Goal: Task Accomplishment & Management: Use online tool/utility

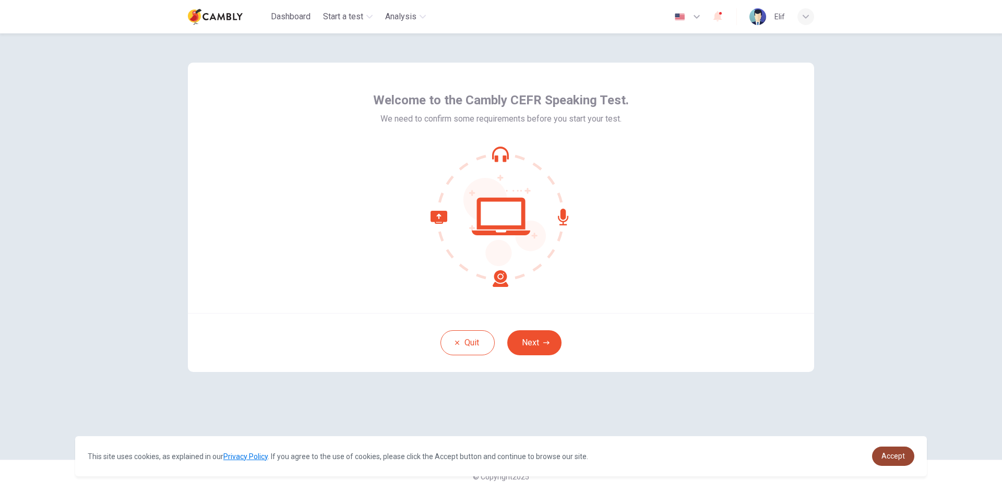
click at [905, 461] on link "Accept" at bounding box center [893, 456] width 42 height 19
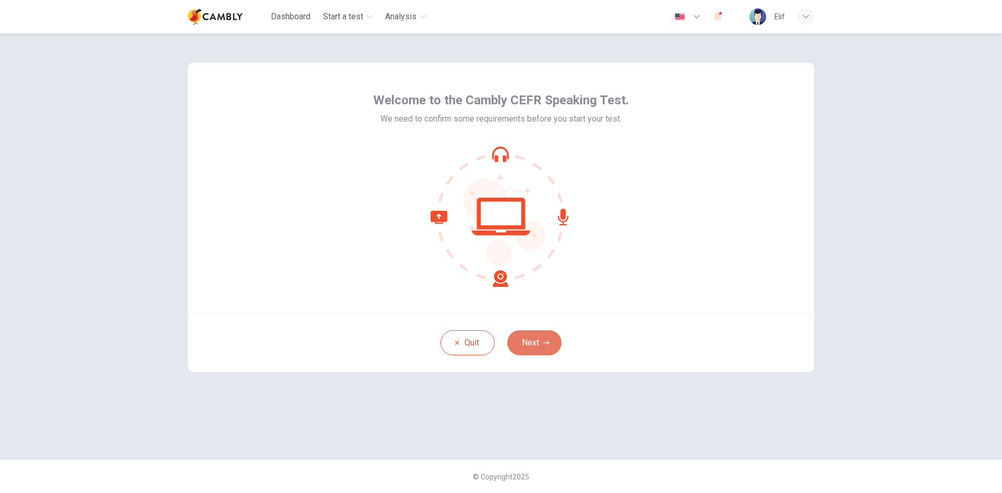
click at [531, 349] on button "Next" at bounding box center [534, 342] width 54 height 25
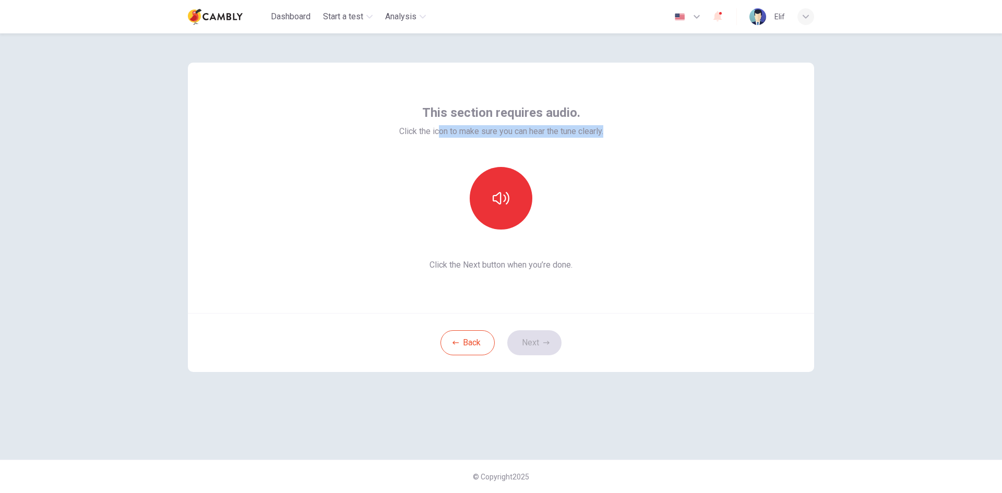
drag, startPoint x: 463, startPoint y: 134, endPoint x: 639, endPoint y: 150, distance: 176.5
click at [639, 150] on div "This section requires audio. Click the icon to make sure you can hear the tune …" at bounding box center [501, 188] width 626 height 250
click at [518, 203] on button "button" at bounding box center [500, 198] width 63 height 63
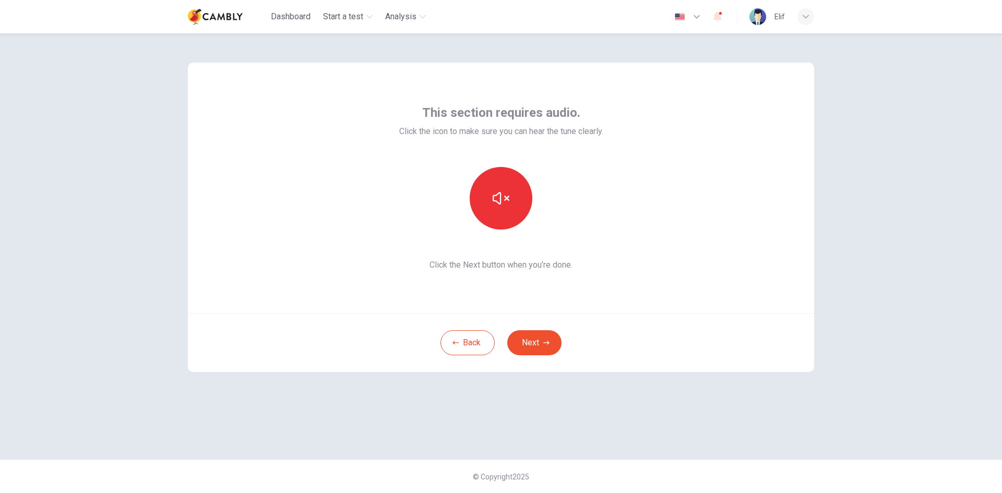
click at [730, 423] on div "This section requires audio. Click the icon to make sure you can hear the tune …" at bounding box center [500, 246] width 659 height 426
click at [542, 343] on button "Next" at bounding box center [534, 342] width 54 height 25
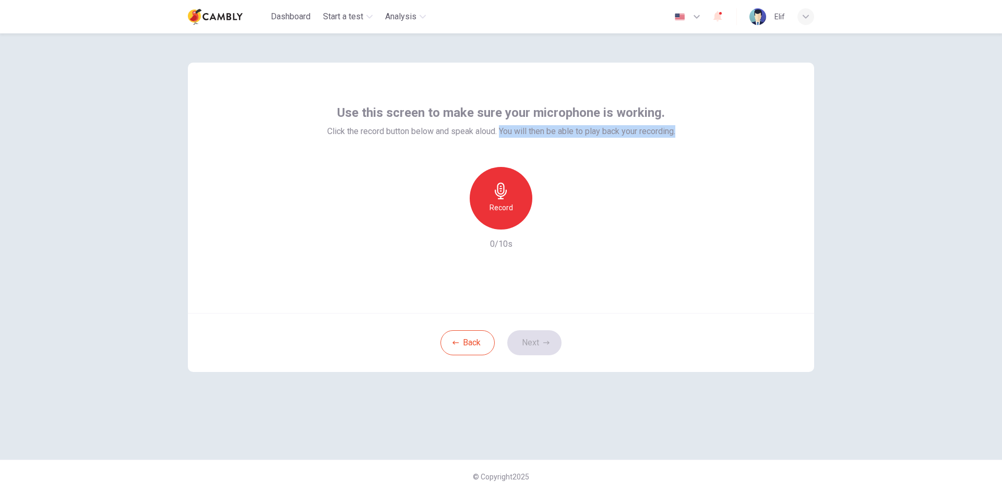
drag, startPoint x: 500, startPoint y: 131, endPoint x: 687, endPoint y: 132, distance: 186.7
click at [680, 132] on div "Use this screen to make sure your microphone is working. Click the record butto…" at bounding box center [501, 188] width 626 height 250
click at [511, 205] on h6 "Record" at bounding box center [500, 207] width 23 height 13
click at [547, 219] on icon "button" at bounding box center [549, 221] width 5 height 6
click at [450, 218] on icon "button" at bounding box center [452, 220] width 9 height 9
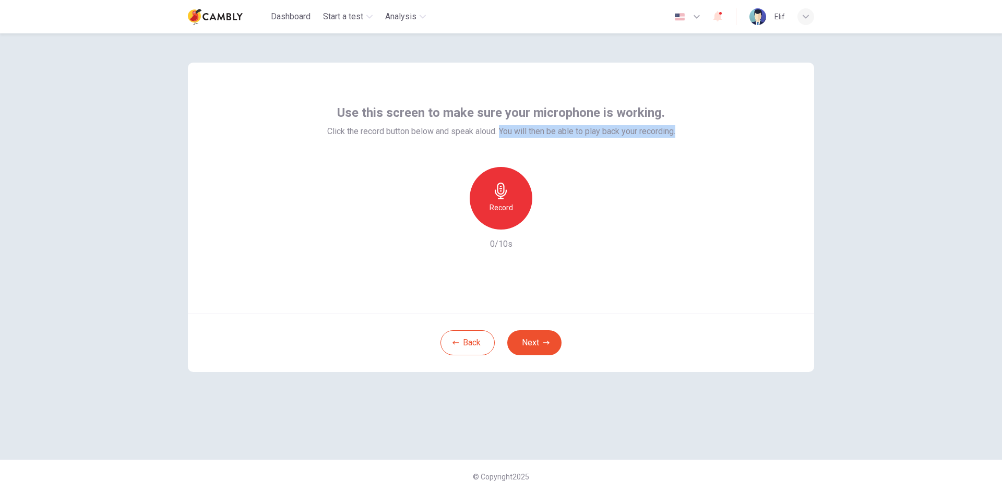
click at [504, 208] on h6 "Record" at bounding box center [500, 207] width 23 height 13
click at [546, 221] on icon "button" at bounding box center [549, 221] width 10 height 10
click at [957, 163] on div "Use this screen to make sure your microphone is working. Click the record butto…" at bounding box center [501, 263] width 1002 height 460
click at [892, 137] on div "Use this screen to make sure your microphone is working. Click the record butto…" at bounding box center [501, 263] width 1002 height 460
click at [550, 336] on button "Next" at bounding box center [534, 342] width 54 height 25
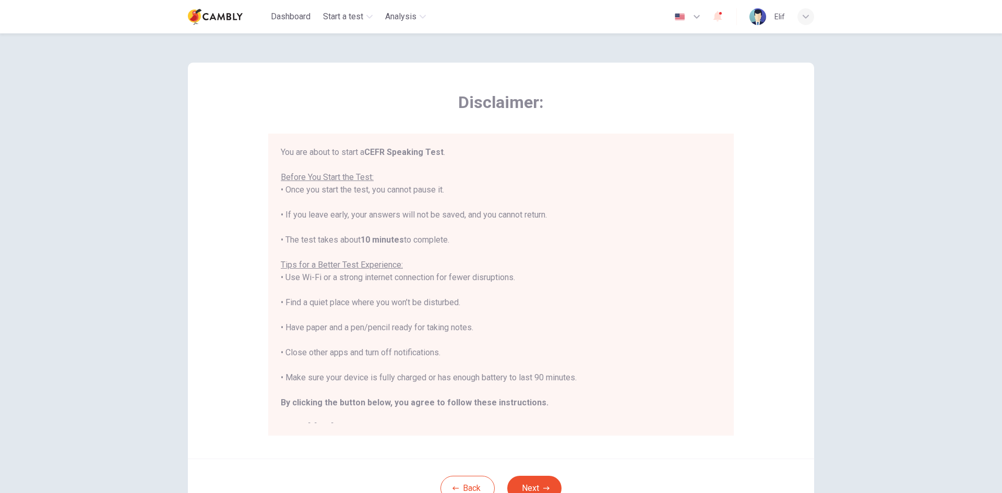
drag, startPoint x: 289, startPoint y: 192, endPoint x: 464, endPoint y: 190, distance: 174.7
click at [464, 190] on div "You are about to start a CEFR Speaking Test . Before You Start the Test: • Once…" at bounding box center [501, 290] width 440 height 288
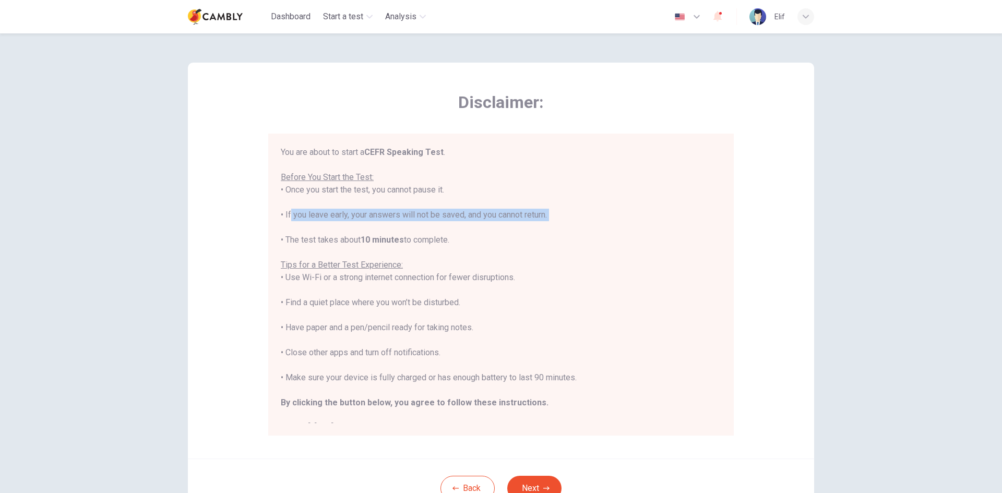
drag, startPoint x: 285, startPoint y: 210, endPoint x: 566, endPoint y: 224, distance: 281.5
click at [566, 224] on div "You are about to start a CEFR Speaking Test . Before You Start the Test: • Once…" at bounding box center [501, 290] width 440 height 288
click at [289, 216] on div "You are about to start a CEFR Speaking Test . Before You Start the Test: • Once…" at bounding box center [501, 290] width 440 height 288
drag, startPoint x: 278, startPoint y: 215, endPoint x: 344, endPoint y: 217, distance: 65.8
click at [344, 217] on div "You are about to start a CEFR Speaking Test . Before You Start the Test: • Once…" at bounding box center [501, 290] width 440 height 288
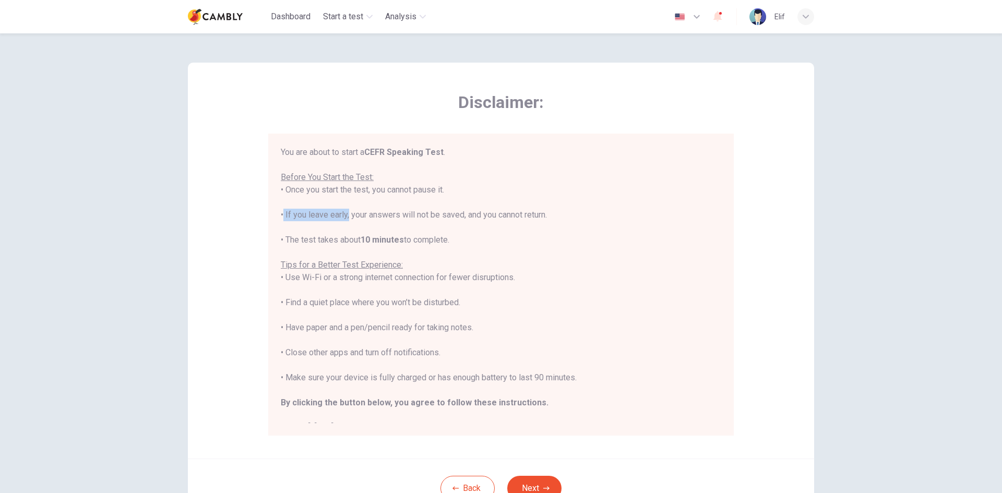
drag, startPoint x: 354, startPoint y: 216, endPoint x: 512, endPoint y: 162, distance: 167.4
click at [554, 218] on div "You are about to start a CEFR Speaking Test . Before You Start the Test: • Once…" at bounding box center [501, 290] width 440 height 288
drag, startPoint x: 380, startPoint y: 151, endPoint x: 440, endPoint y: 166, distance: 61.9
click at [439, 166] on div "You are about to start a CEFR Speaking Test . Before You Start the Test: • Once…" at bounding box center [501, 290] width 440 height 288
click at [537, 182] on div "You are about to start a CEFR Speaking Test . Before You Start the Test: • Once…" at bounding box center [501, 290] width 440 height 288
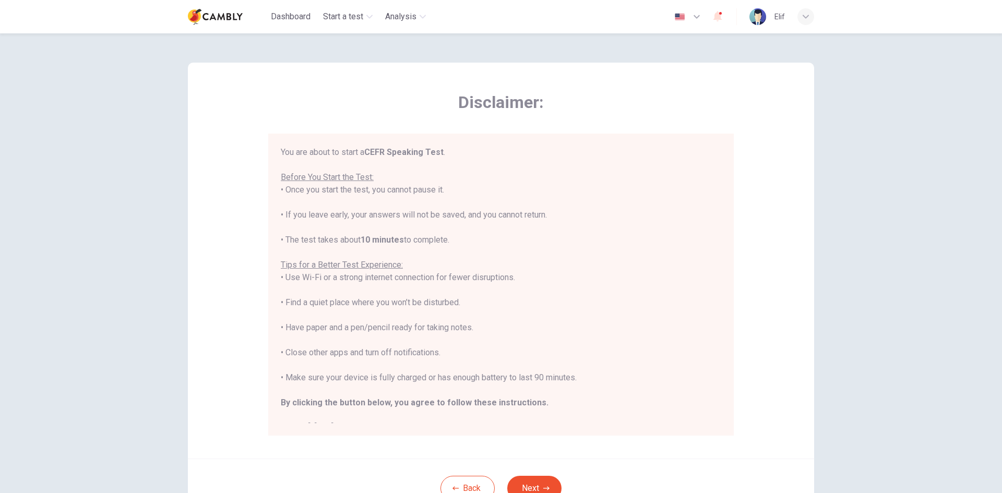
drag, startPoint x: 307, startPoint y: 304, endPoint x: 478, endPoint y: 298, distance: 171.2
click at [478, 298] on div "You are about to start a CEFR Speaking Test . Before You Start the Test: • Once…" at bounding box center [501, 290] width 440 height 288
drag, startPoint x: 308, startPoint y: 378, endPoint x: 587, endPoint y: 379, distance: 278.5
click at [587, 379] on div "You are about to start a CEFR Speaking Test . Before You Start the Test: • Once…" at bounding box center [501, 290] width 440 height 288
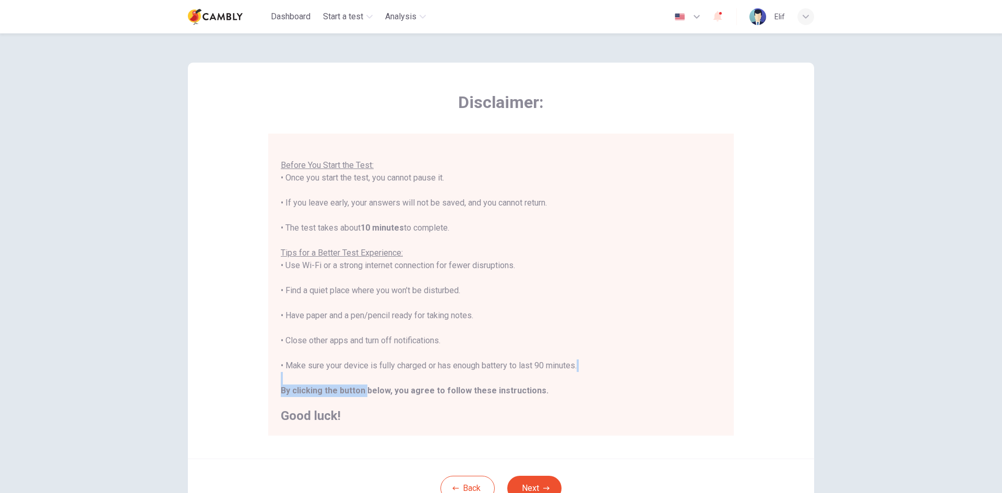
drag, startPoint x: 368, startPoint y: 386, endPoint x: 453, endPoint y: 381, distance: 85.2
click at [453, 381] on div "You are about to start a CEFR Speaking Test . Before You Start the Test: • Once…" at bounding box center [501, 278] width 440 height 288
click at [541, 306] on div "You are about to start a CEFR Speaking Test . Before You Start the Test: • Once…" at bounding box center [501, 278] width 440 height 288
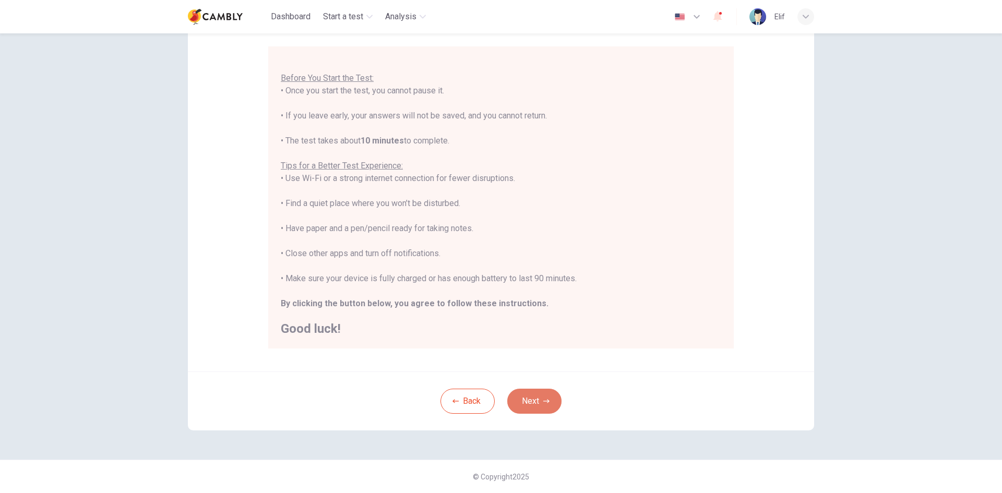
click at [551, 399] on button "Next" at bounding box center [534, 401] width 54 height 25
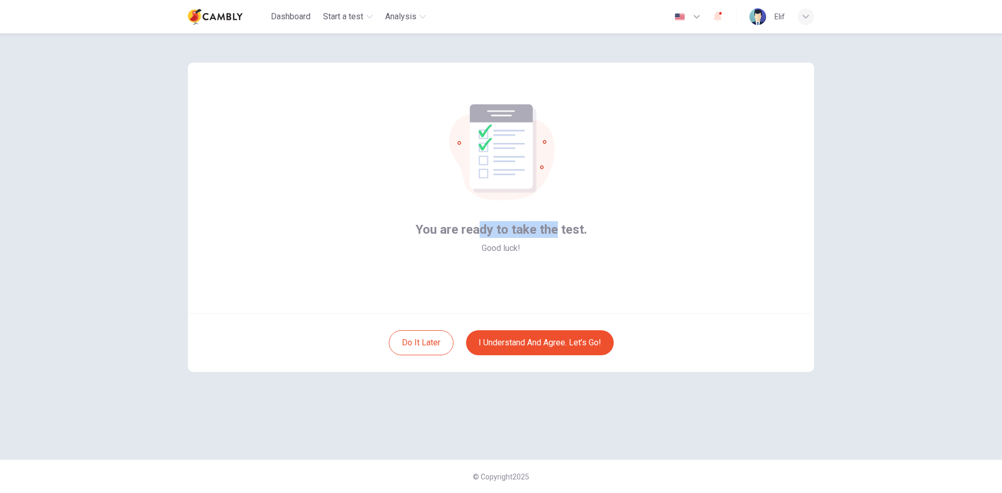
drag, startPoint x: 481, startPoint y: 227, endPoint x: 558, endPoint y: 239, distance: 77.1
click at [557, 238] on div "You are ready to take the test. Good luck!" at bounding box center [501, 237] width 172 height 33
click at [566, 259] on div "You are ready to take the test. Good luck!" at bounding box center [501, 188] width 626 height 250
click at [510, 344] on button "I understand and agree. Let’s go!" at bounding box center [540, 342] width 148 height 25
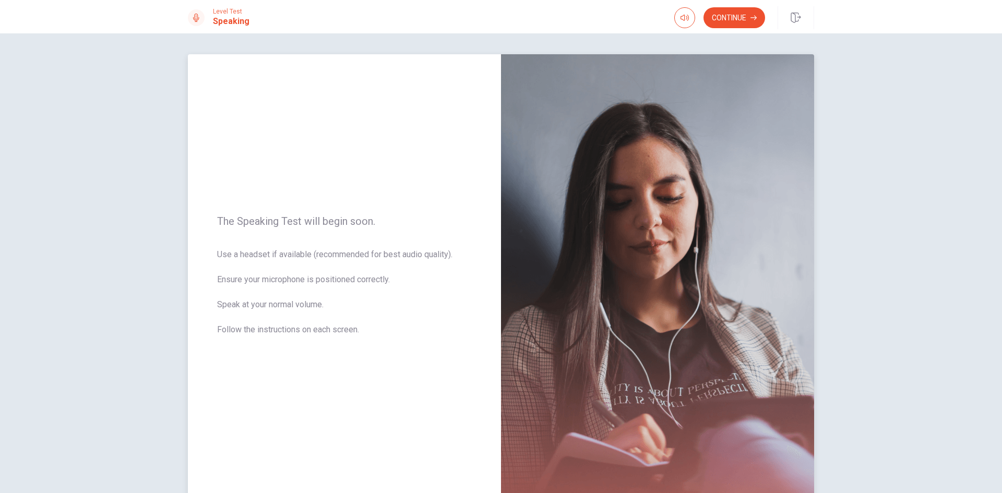
drag, startPoint x: 214, startPoint y: 256, endPoint x: 269, endPoint y: 250, distance: 54.5
click at [269, 250] on span "Use a headset if available (recommended for best audio quality). Ensure your mi…" at bounding box center [344, 298] width 255 height 100
drag, startPoint x: 267, startPoint y: 254, endPoint x: 292, endPoint y: 258, distance: 25.5
click at [292, 258] on span "Use a headset if available (recommended for best audio quality). Ensure your mi…" at bounding box center [344, 298] width 255 height 100
drag, startPoint x: 306, startPoint y: 255, endPoint x: 382, endPoint y: 230, distance: 79.7
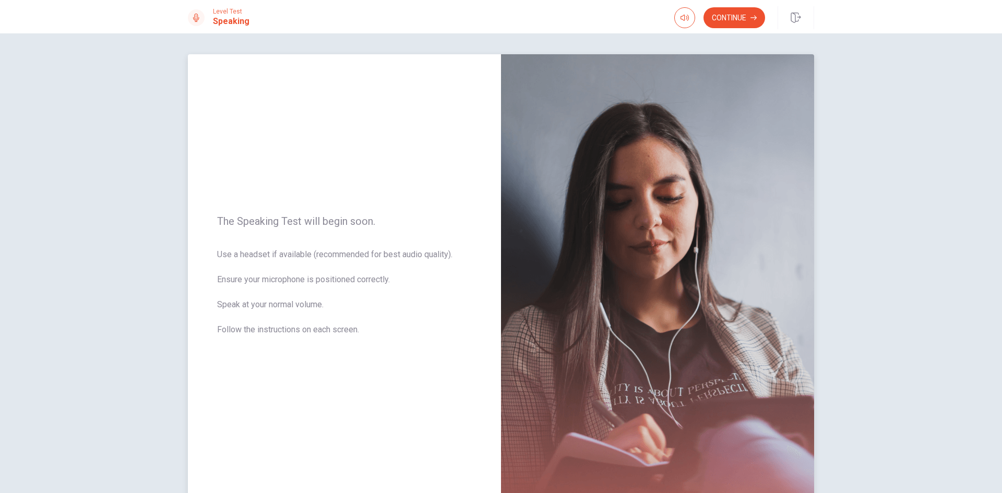
click at [371, 260] on span "Use a headset if available (recommended for best audio quality). Ensure your mi…" at bounding box center [344, 298] width 255 height 100
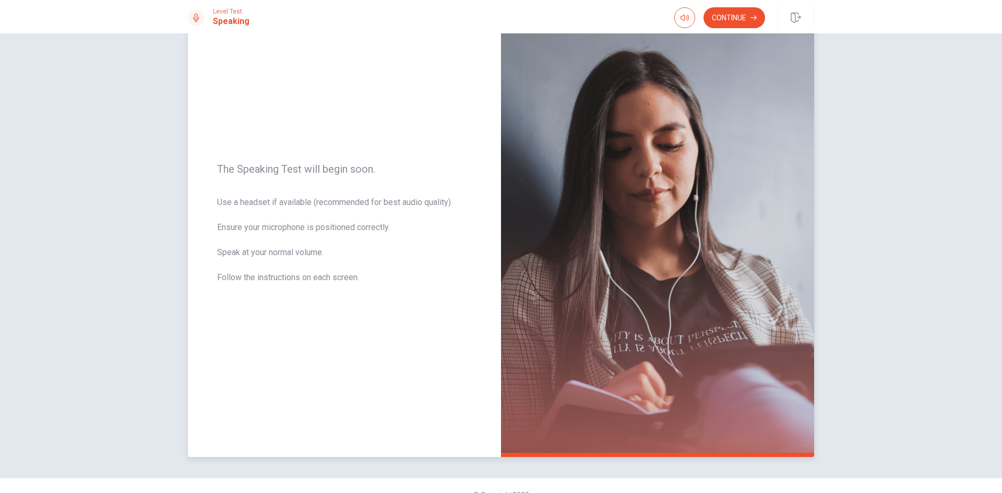
drag, startPoint x: 245, startPoint y: 225, endPoint x: 346, endPoint y: 234, distance: 101.1
click at [340, 234] on span "Use a headset if available (recommended for best audio quality). Ensure your mi…" at bounding box center [344, 246] width 255 height 100
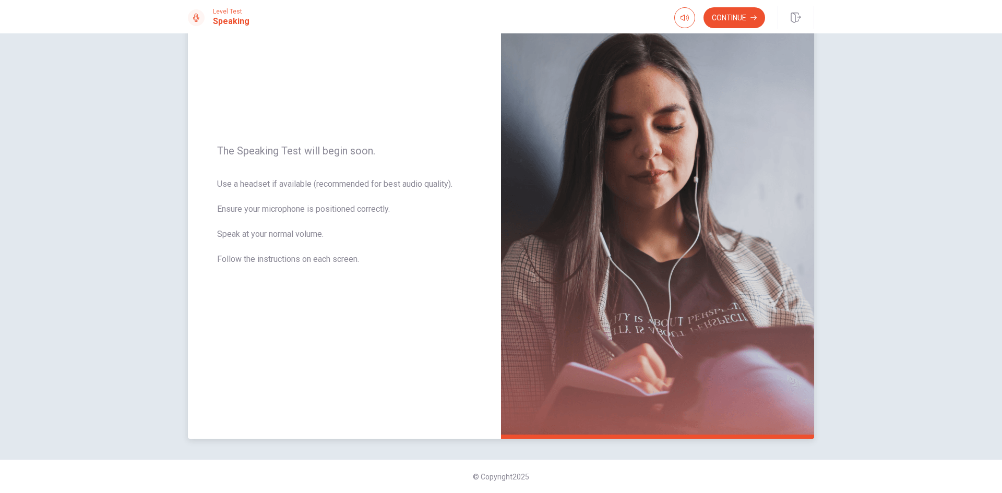
scroll to position [0, 0]
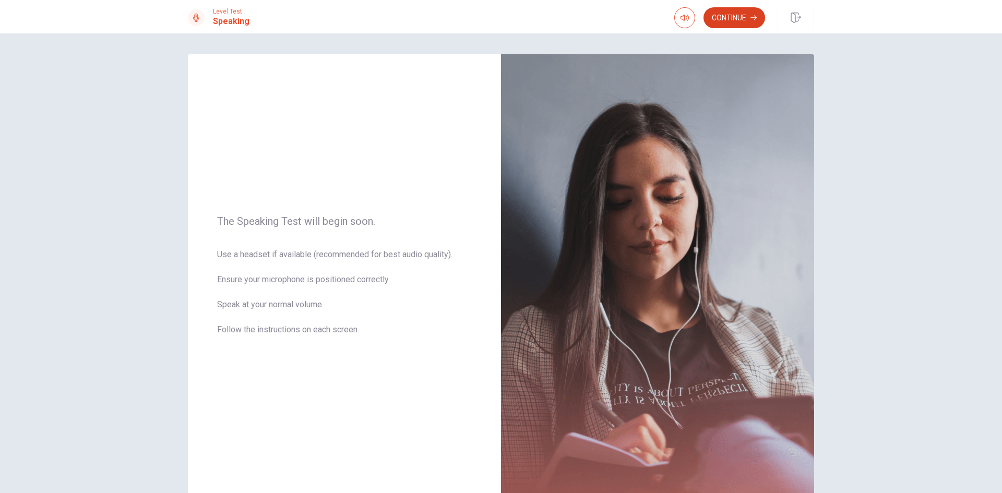
click at [750, 16] on button "Continue" at bounding box center [734, 17] width 62 height 21
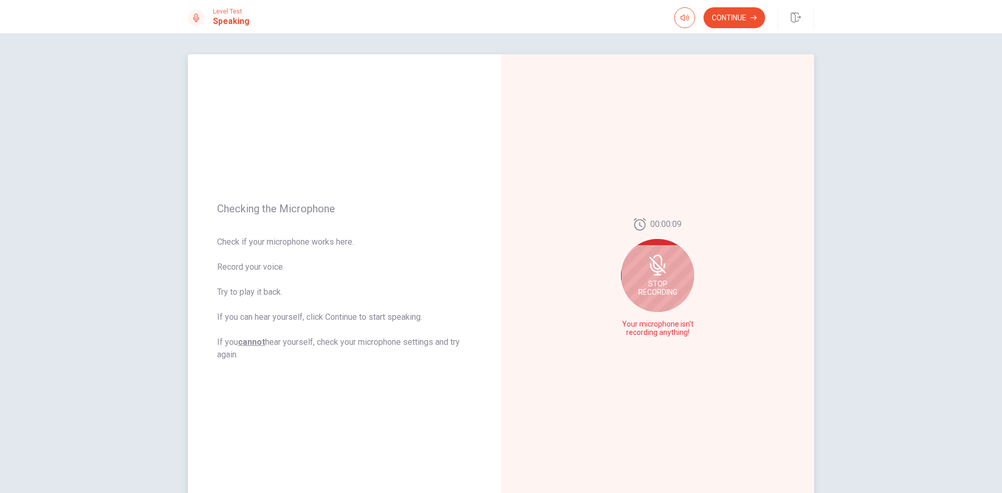
drag, startPoint x: 263, startPoint y: 315, endPoint x: 353, endPoint y: 319, distance: 90.3
click at [326, 323] on span "Check if your microphone works here. Record your voice. Try to play it back. If…" at bounding box center [344, 298] width 255 height 125
click at [666, 331] on icon "Play Audio" at bounding box center [668, 333] width 5 height 6
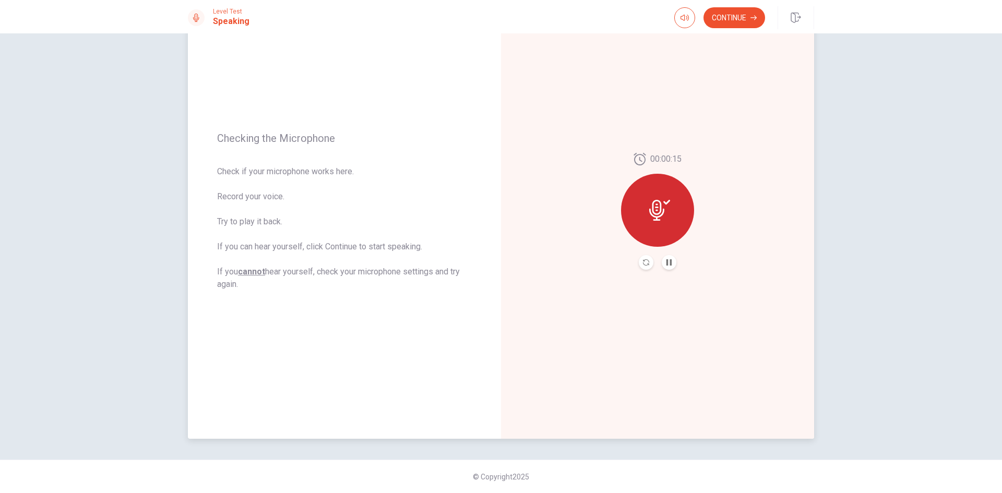
scroll to position [18, 0]
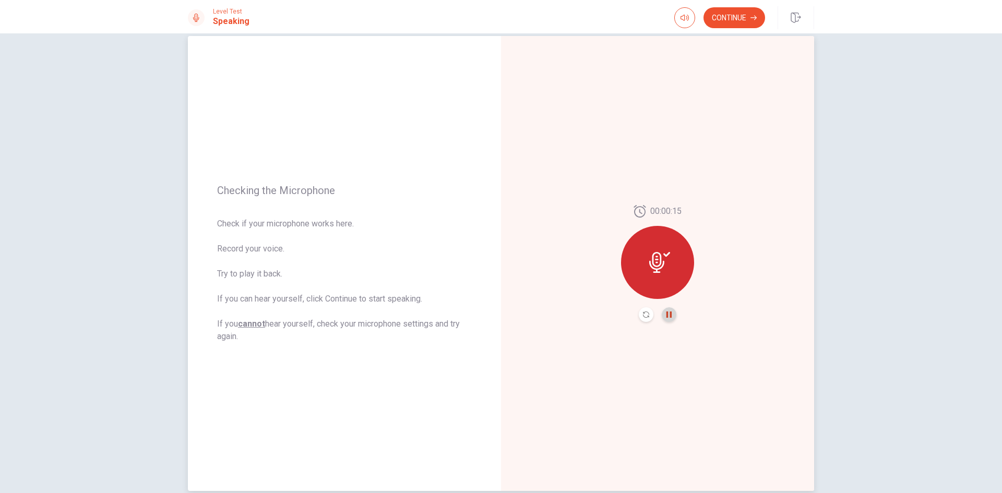
click at [666, 315] on icon "Pause Audio" at bounding box center [668, 314] width 5 height 6
click at [658, 261] on icon at bounding box center [656, 262] width 15 height 21
click at [667, 312] on icon "Play Audio" at bounding box center [669, 314] width 6 height 6
click at [666, 311] on button "Play Audio" at bounding box center [668, 314] width 15 height 15
click at [670, 313] on button "Pause Audio" at bounding box center [668, 314] width 15 height 15
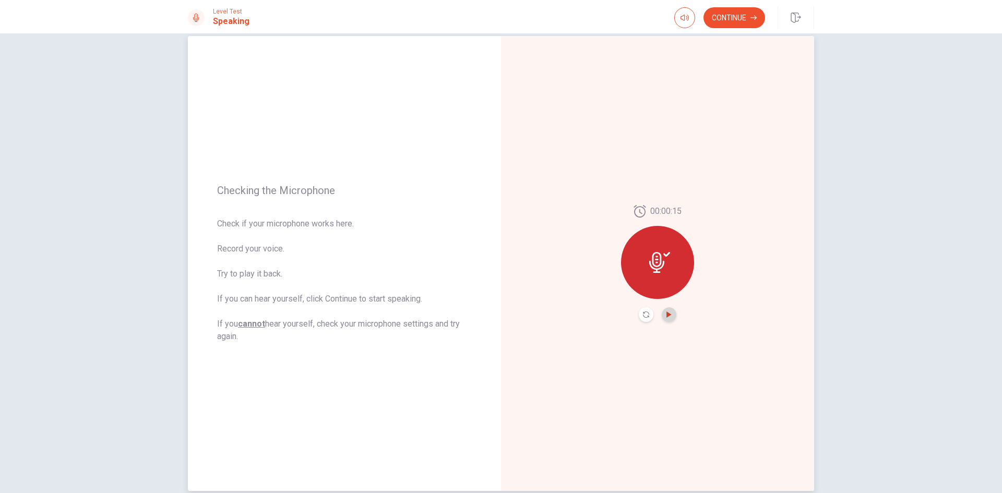
click at [667, 316] on icon "Play Audio" at bounding box center [669, 314] width 6 height 6
drag, startPoint x: 248, startPoint y: 209, endPoint x: 343, endPoint y: 233, distance: 97.9
click at [342, 228] on div "Checking the Microphone Check if your microphone works here. Record your voice.…" at bounding box center [344, 263] width 313 height 455
drag, startPoint x: 334, startPoint y: 222, endPoint x: 368, endPoint y: 229, distance: 35.2
click at [354, 225] on span "Check if your microphone works here. Record your voice. Try to play it back. If…" at bounding box center [344, 280] width 255 height 125
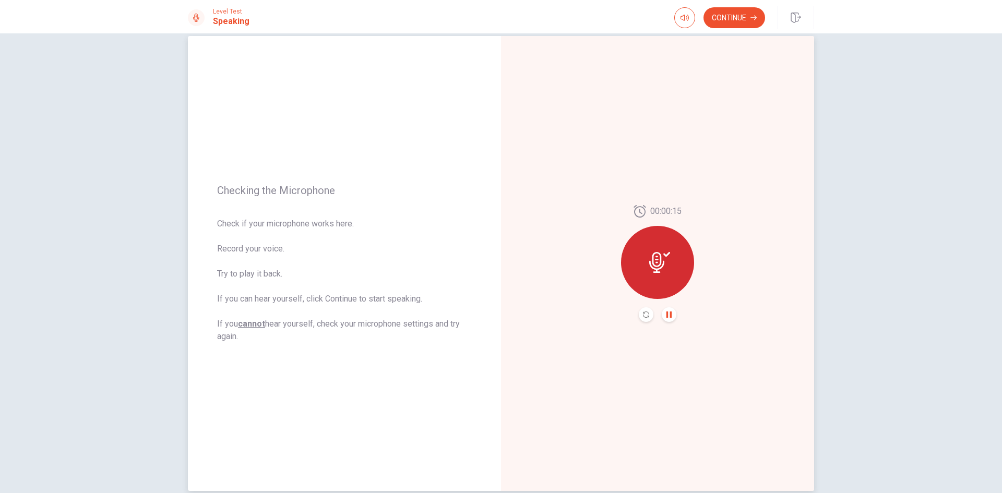
click at [667, 311] on icon "Pause Audio" at bounding box center [669, 314] width 6 height 6
click at [640, 315] on button "Record Again" at bounding box center [645, 314] width 15 height 15
click at [666, 261] on div "Stop Recording" at bounding box center [657, 269] width 73 height 73
click at [669, 318] on button "Play Audio" at bounding box center [668, 314] width 15 height 15
click at [667, 316] on icon "Play Audio" at bounding box center [669, 314] width 6 height 6
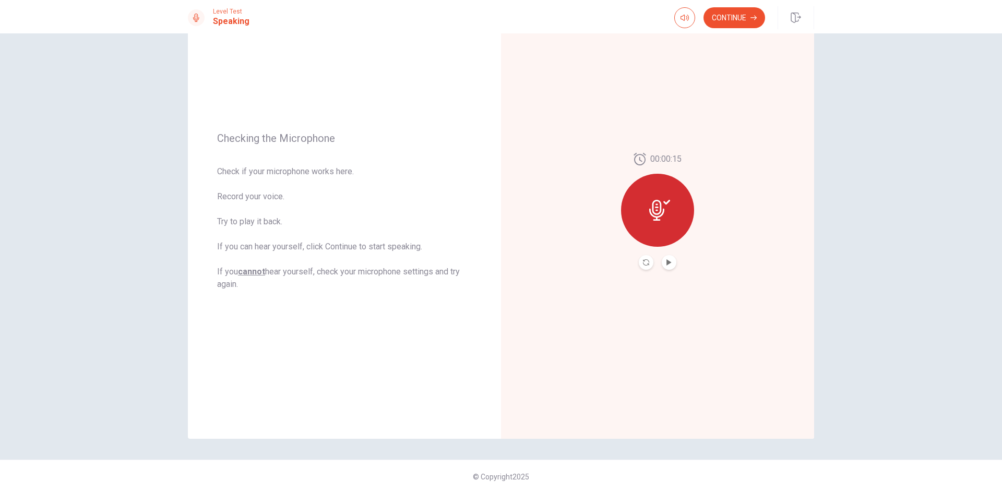
scroll to position [0, 0]
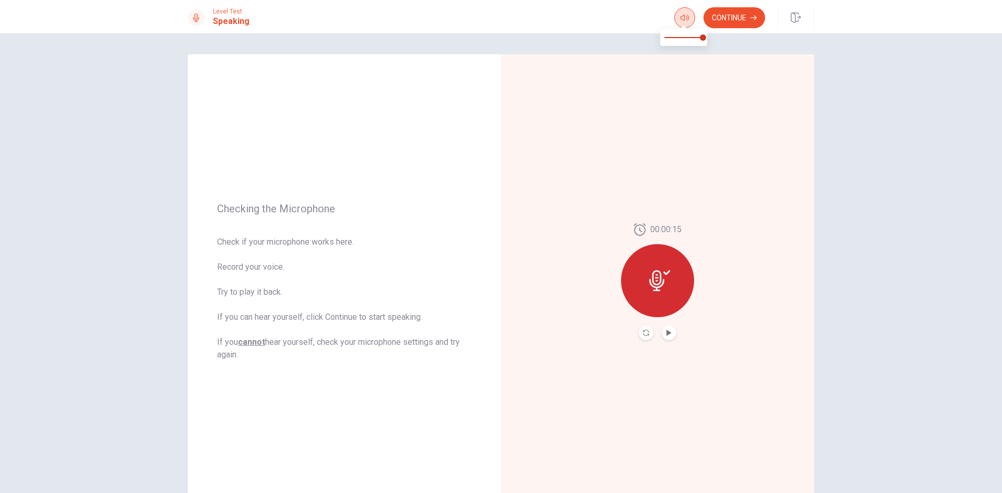
click at [682, 18] on icon "button" at bounding box center [684, 18] width 8 height 8
type input "*"
drag, startPoint x: 703, startPoint y: 38, endPoint x: 712, endPoint y: 50, distance: 15.3
click at [712, 50] on body "This site uses cookies, as explained in our Privacy Policy . If you agree to th…" at bounding box center [501, 246] width 1002 height 493
click at [679, 15] on button "button" at bounding box center [684, 17] width 21 height 21
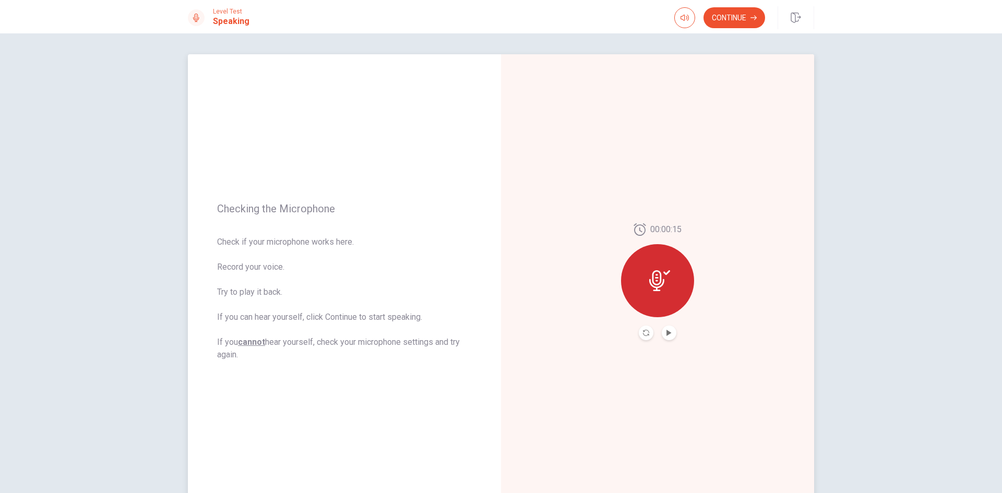
click at [665, 329] on button "Play Audio" at bounding box center [668, 332] width 15 height 15
click at [635, 332] on div "00:00:15" at bounding box center [657, 281] width 73 height 117
click at [643, 334] on icon "Record Again" at bounding box center [646, 333] width 6 height 6
click at [666, 334] on icon "Play Audio" at bounding box center [668, 333] width 5 height 6
click at [731, 16] on button "Continue" at bounding box center [734, 17] width 62 height 21
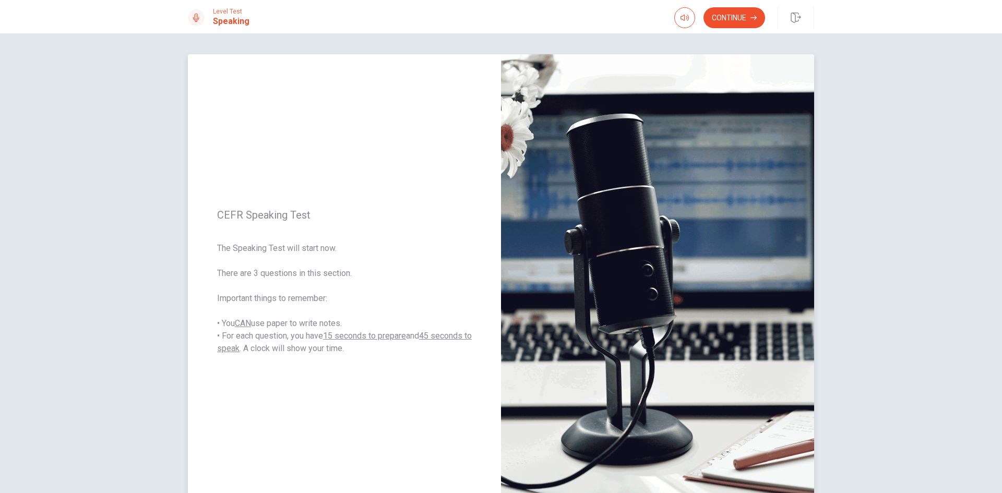
drag, startPoint x: 214, startPoint y: 248, endPoint x: 309, endPoint y: 247, distance: 95.5
click at [305, 254] on div "CEFR Speaking Test The Speaking Test will start now. There are 3 questions in t…" at bounding box center [344, 281] width 313 height 455
drag, startPoint x: 310, startPoint y: 247, endPoint x: 340, endPoint y: 256, distance: 31.5
click at [340, 256] on span "The Speaking Test will start now. There are 3 questions in this section. Import…" at bounding box center [344, 298] width 255 height 113
drag, startPoint x: 233, startPoint y: 299, endPoint x: 304, endPoint y: 314, distance: 72.0
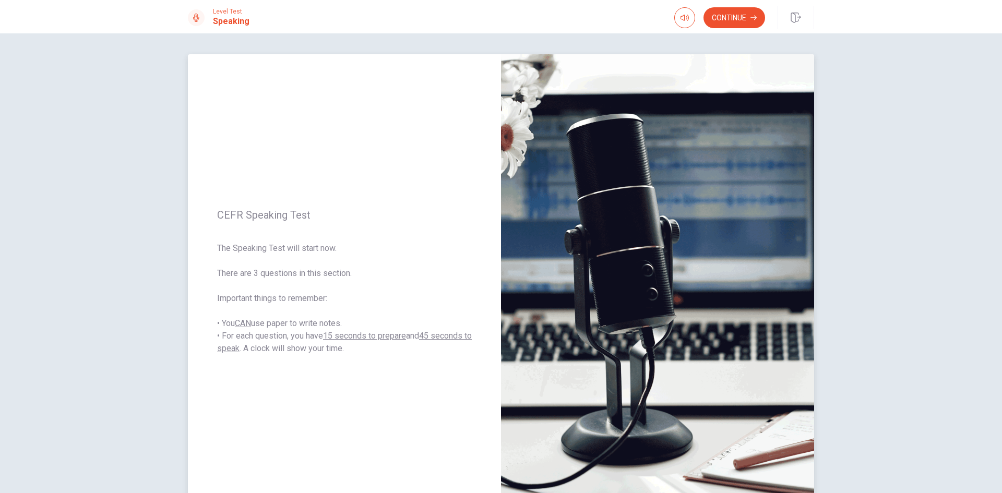
click at [304, 314] on span "The Speaking Test will start now. There are 3 questions in this section. Import…" at bounding box center [344, 298] width 255 height 113
drag, startPoint x: 238, startPoint y: 320, endPoint x: 346, endPoint y: 321, distance: 107.5
click at [346, 321] on span "The Speaking Test will start now. There are 3 questions in this section. Import…" at bounding box center [344, 298] width 255 height 113
drag, startPoint x: 221, startPoint y: 334, endPoint x: 310, endPoint y: 332, distance: 89.2
click at [310, 332] on span "The Speaking Test will start now. There are 3 questions in this section. Import…" at bounding box center [344, 298] width 255 height 113
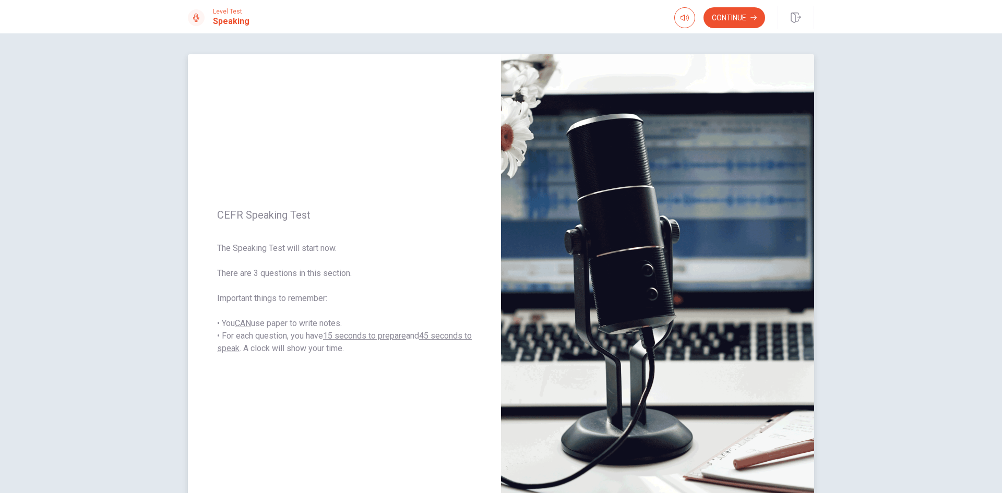
drag, startPoint x: 327, startPoint y: 336, endPoint x: 426, endPoint y: 337, distance: 98.6
click at [408, 337] on span "The Speaking Test will start now. There are 3 questions in this section. Import…" at bounding box center [344, 298] width 255 height 113
drag, startPoint x: 426, startPoint y: 337, endPoint x: 461, endPoint y: 339, distance: 35.0
click at [461, 339] on u "45 seconds to speak" at bounding box center [344, 342] width 255 height 22
drag, startPoint x: 260, startPoint y: 347, endPoint x: 351, endPoint y: 273, distance: 116.8
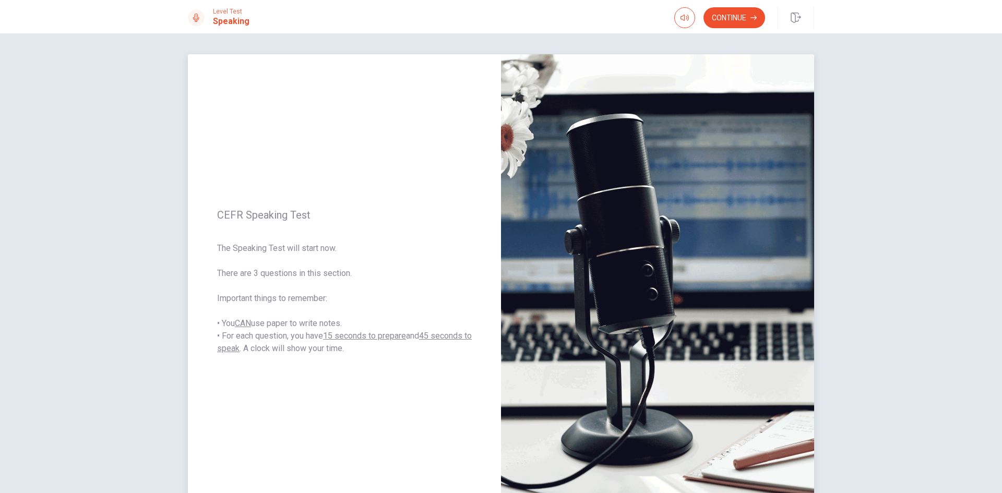
click at [335, 341] on span "The Speaking Test will start now. There are 3 questions in this section. Import…" at bounding box center [344, 298] width 255 height 113
click at [740, 15] on button "Continue" at bounding box center [734, 17] width 62 height 21
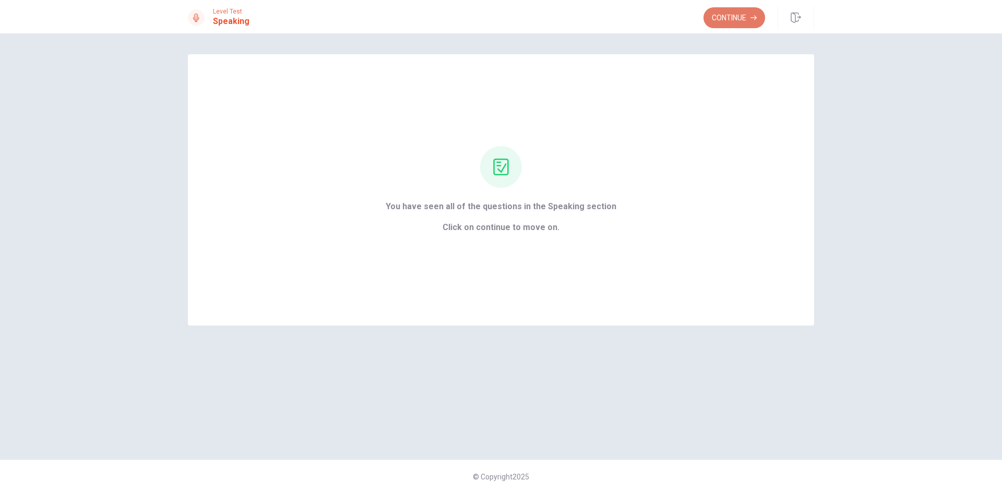
click at [725, 15] on button "Continue" at bounding box center [734, 17] width 62 height 21
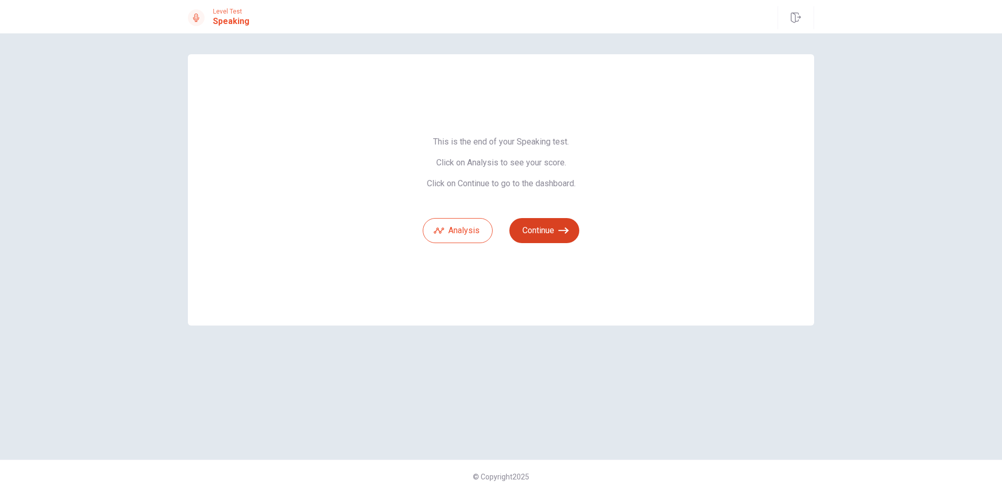
click at [554, 228] on button "Continue" at bounding box center [544, 230] width 70 height 25
